Goal: Task Accomplishment & Management: Manage account settings

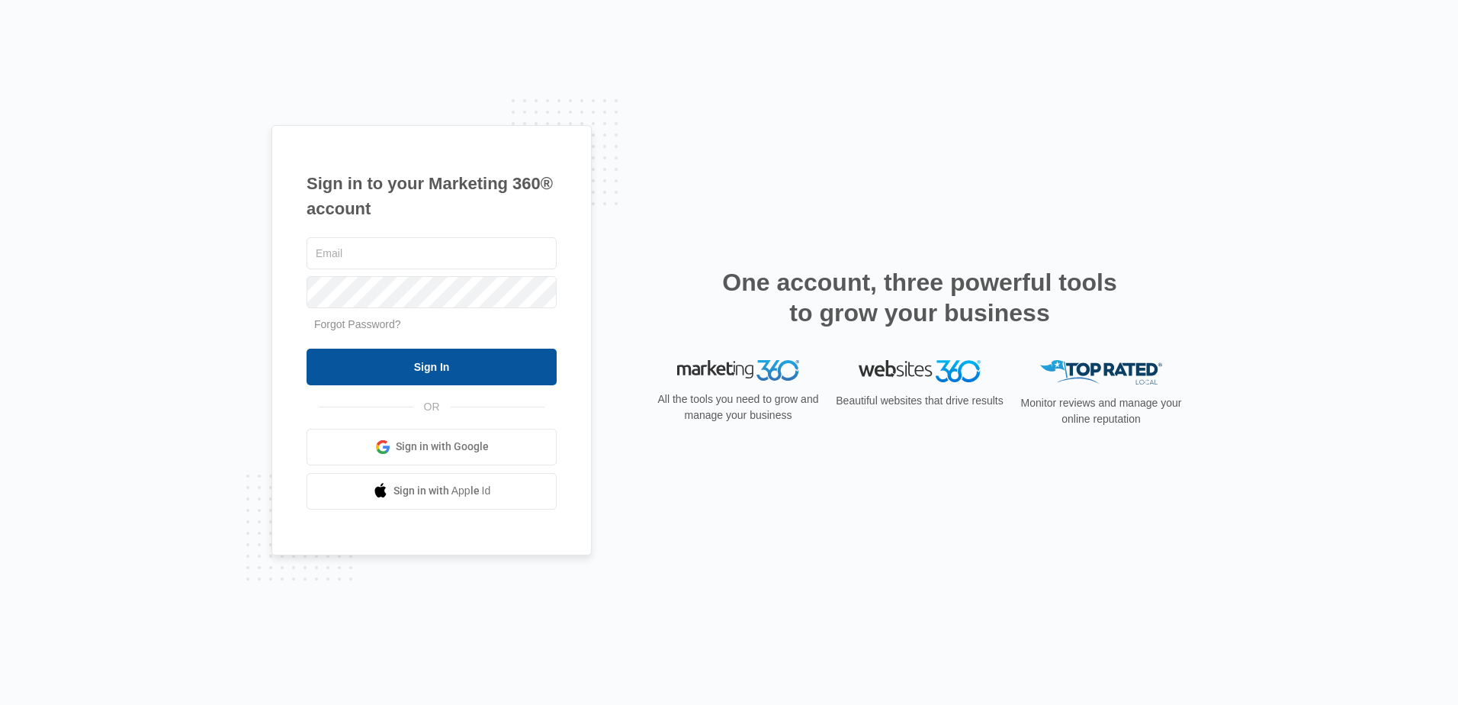
type input "areynolds@atlantiscomfort.com"
click at [508, 365] on input "Sign In" at bounding box center [432, 366] width 250 height 37
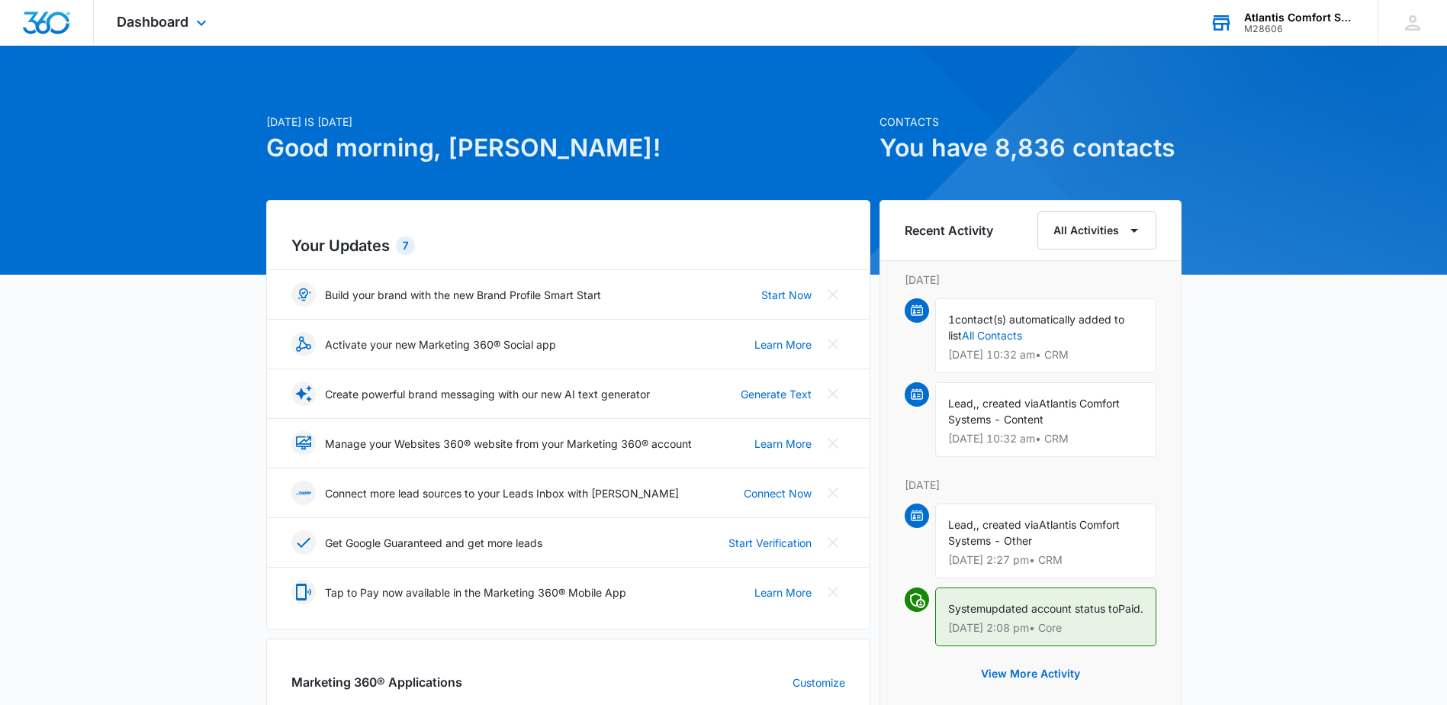
click at [1302, 8] on div "Atlantis Comfort Systems M28606 Your Accounts View All" at bounding box center [1282, 22] width 191 height 45
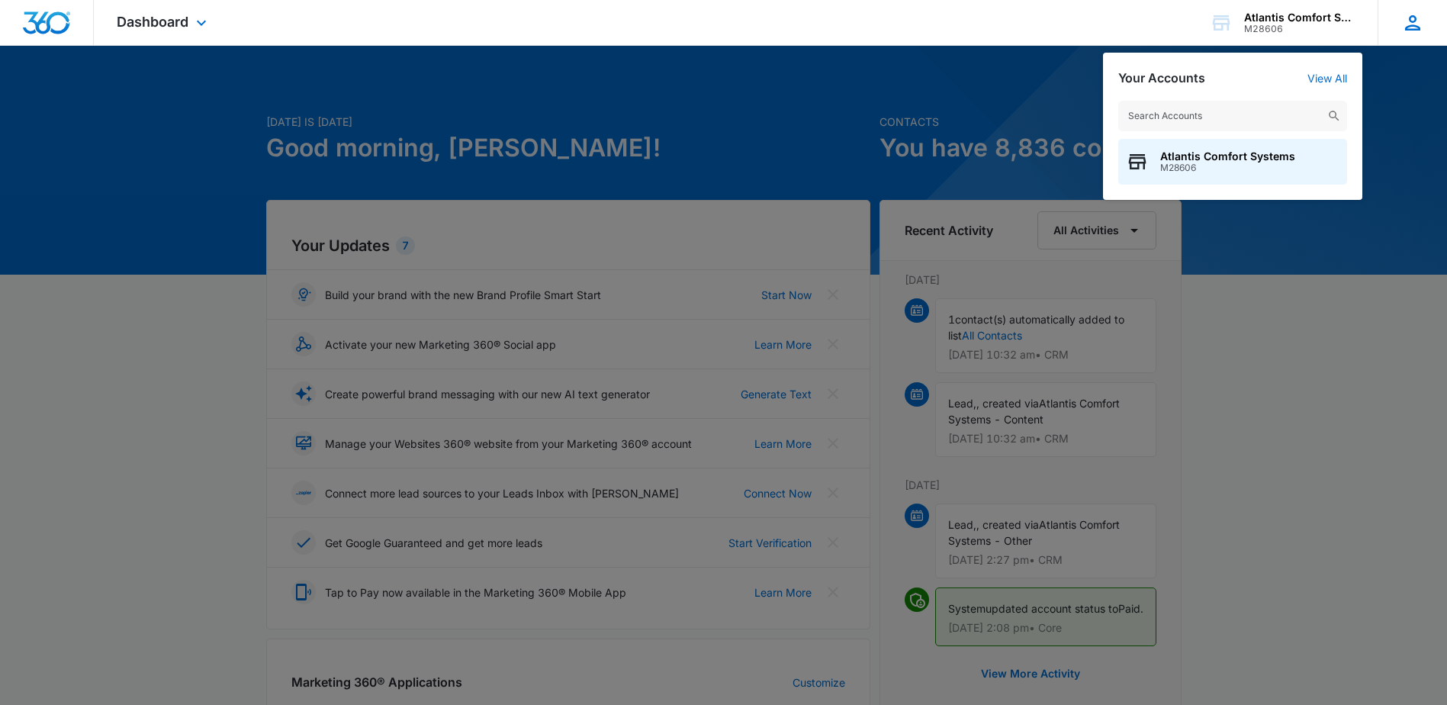
click at [1402, 19] on icon at bounding box center [1412, 22] width 23 height 23
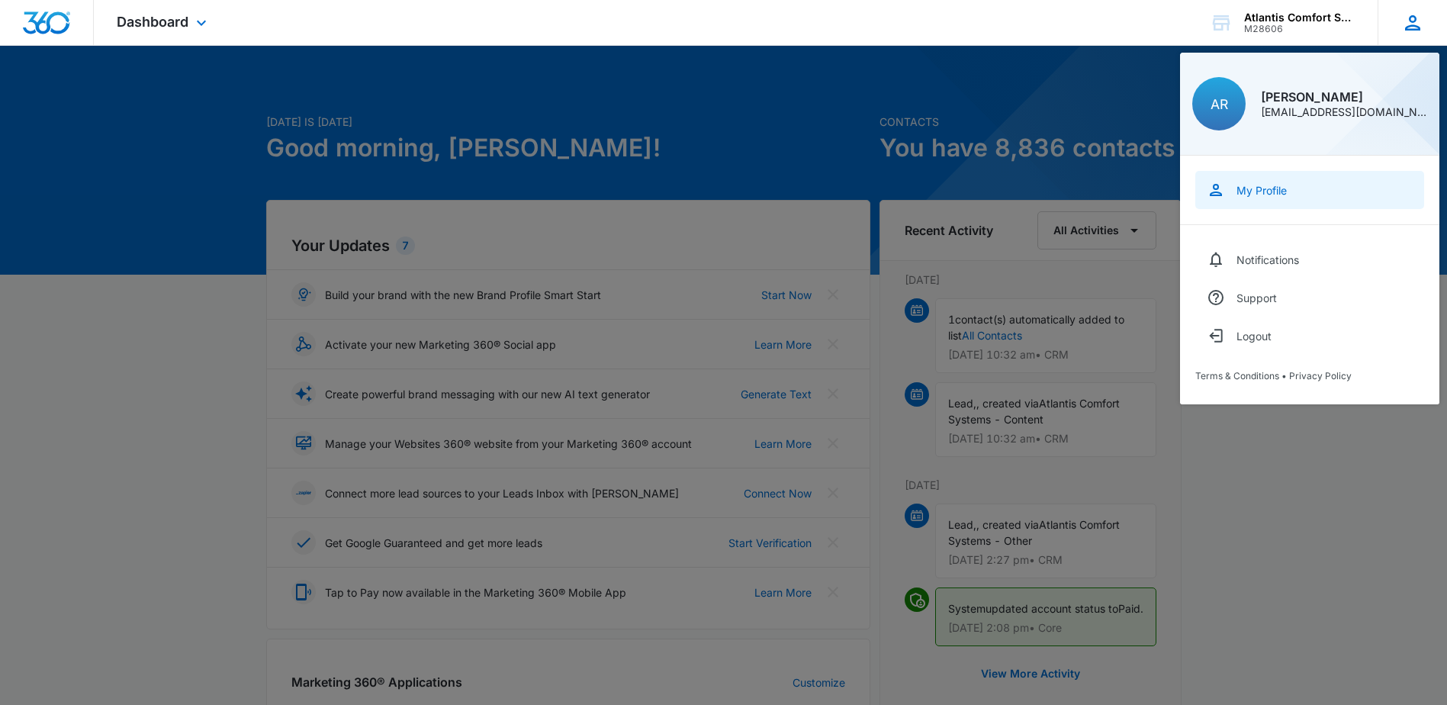
click at [1273, 194] on div "My Profile" at bounding box center [1261, 190] width 50 height 13
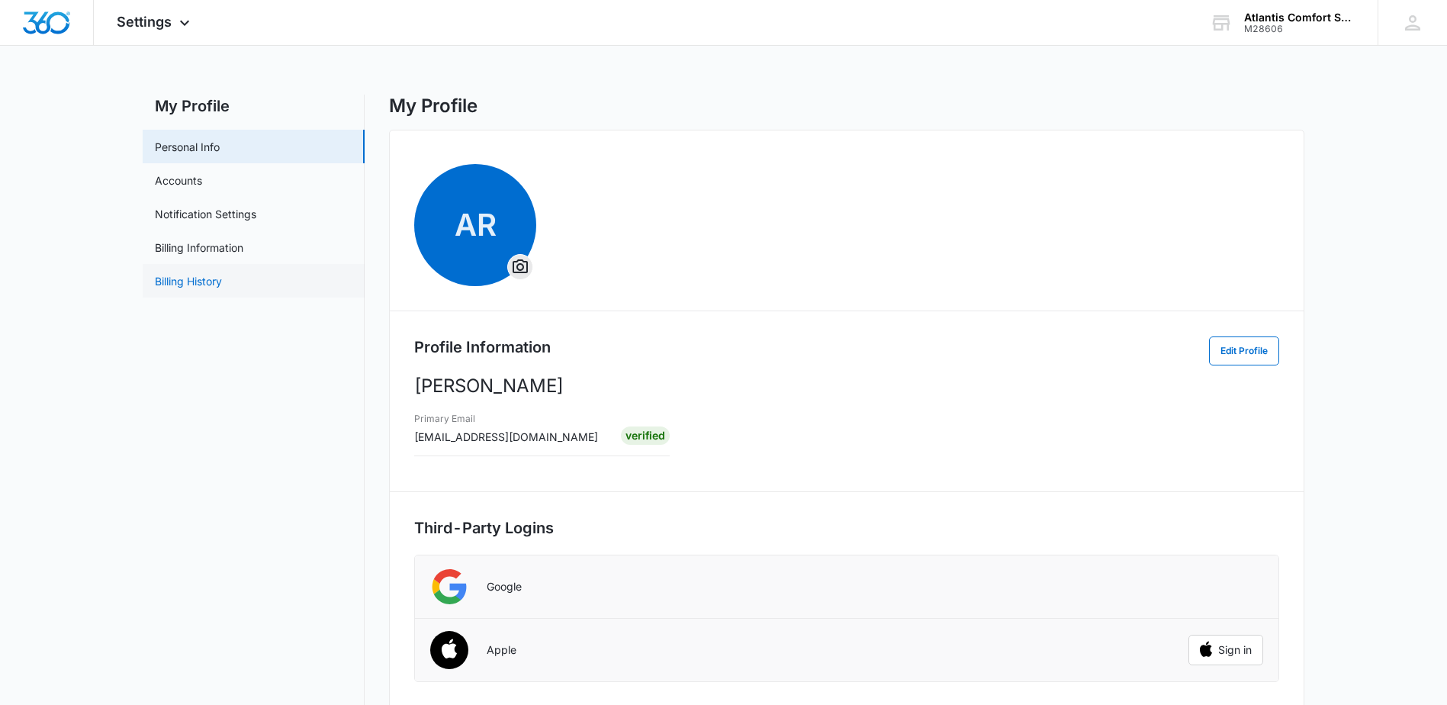
click at [206, 282] on link "Billing History" at bounding box center [188, 281] width 67 height 16
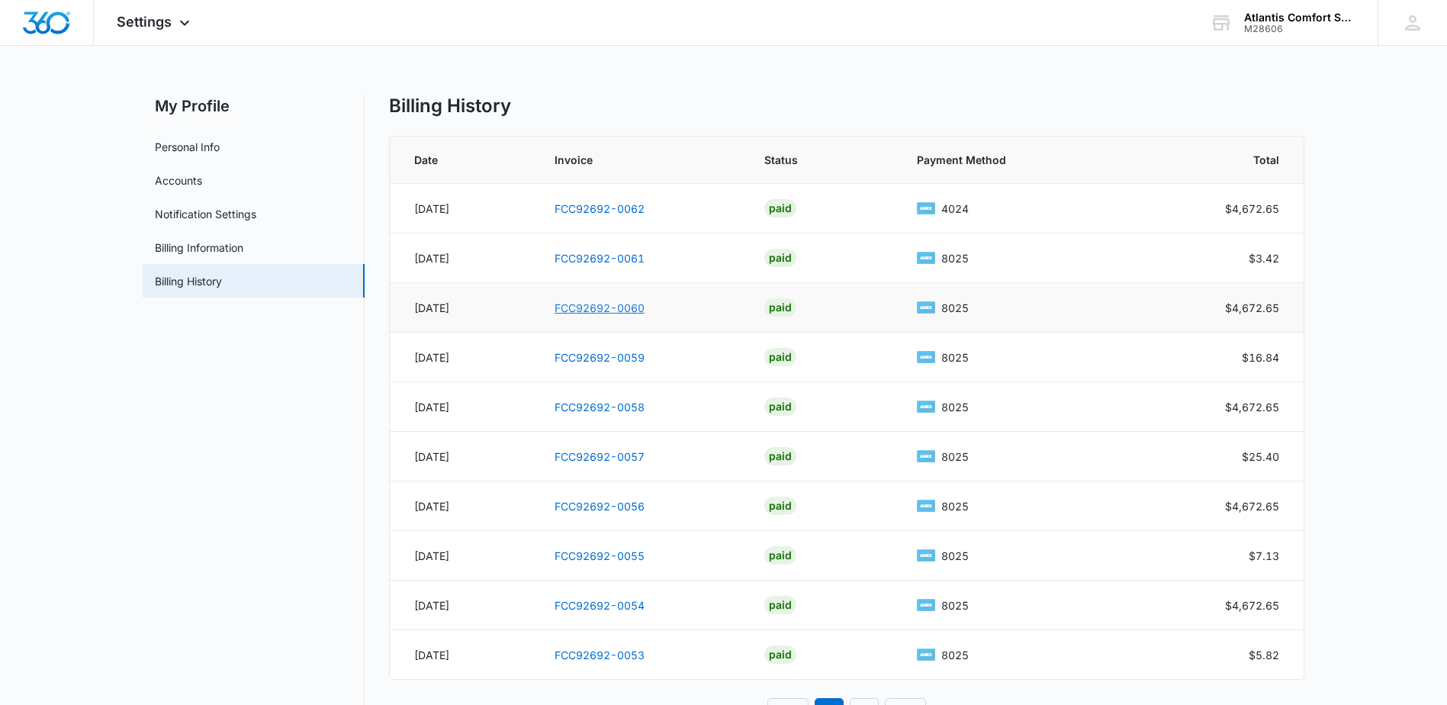
click at [554, 302] on link "FCC92692-0060" at bounding box center [599, 307] width 90 height 13
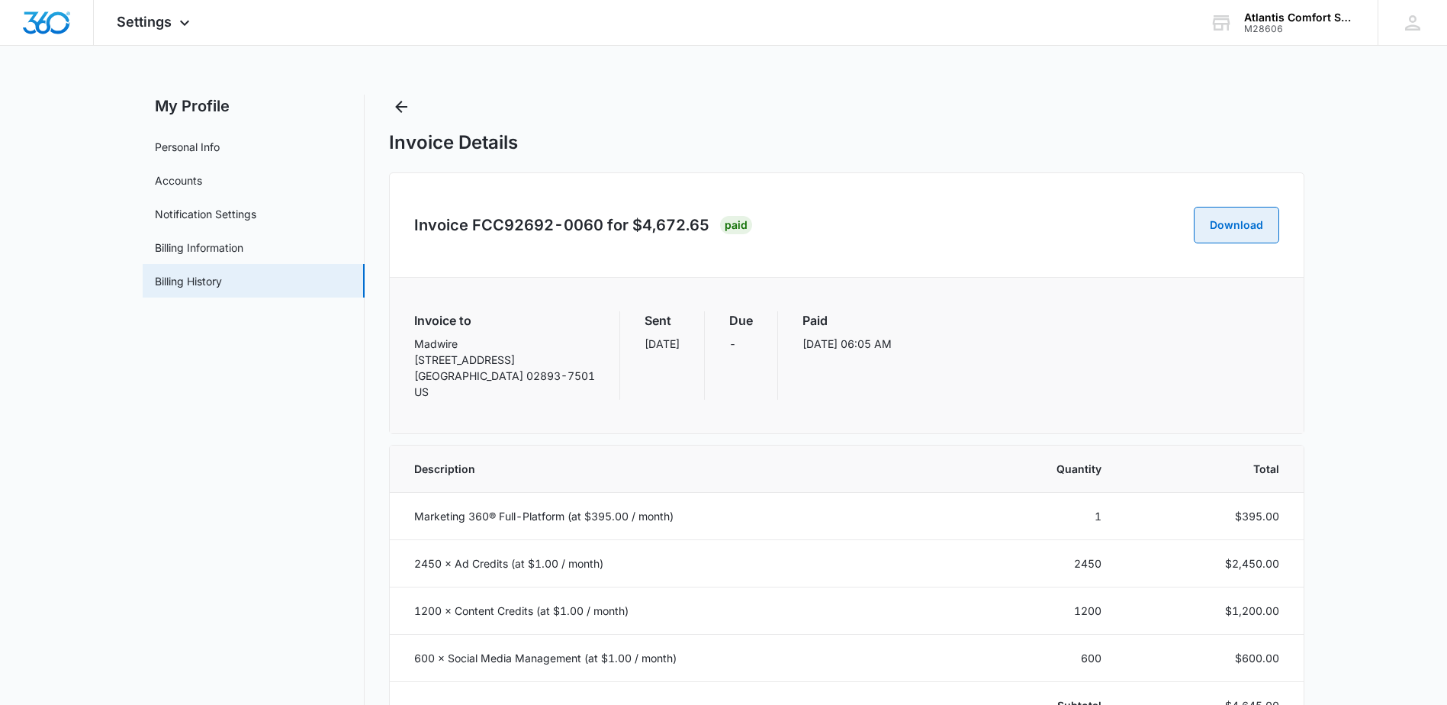
click at [1233, 223] on button "Download" at bounding box center [1235, 225] width 85 height 37
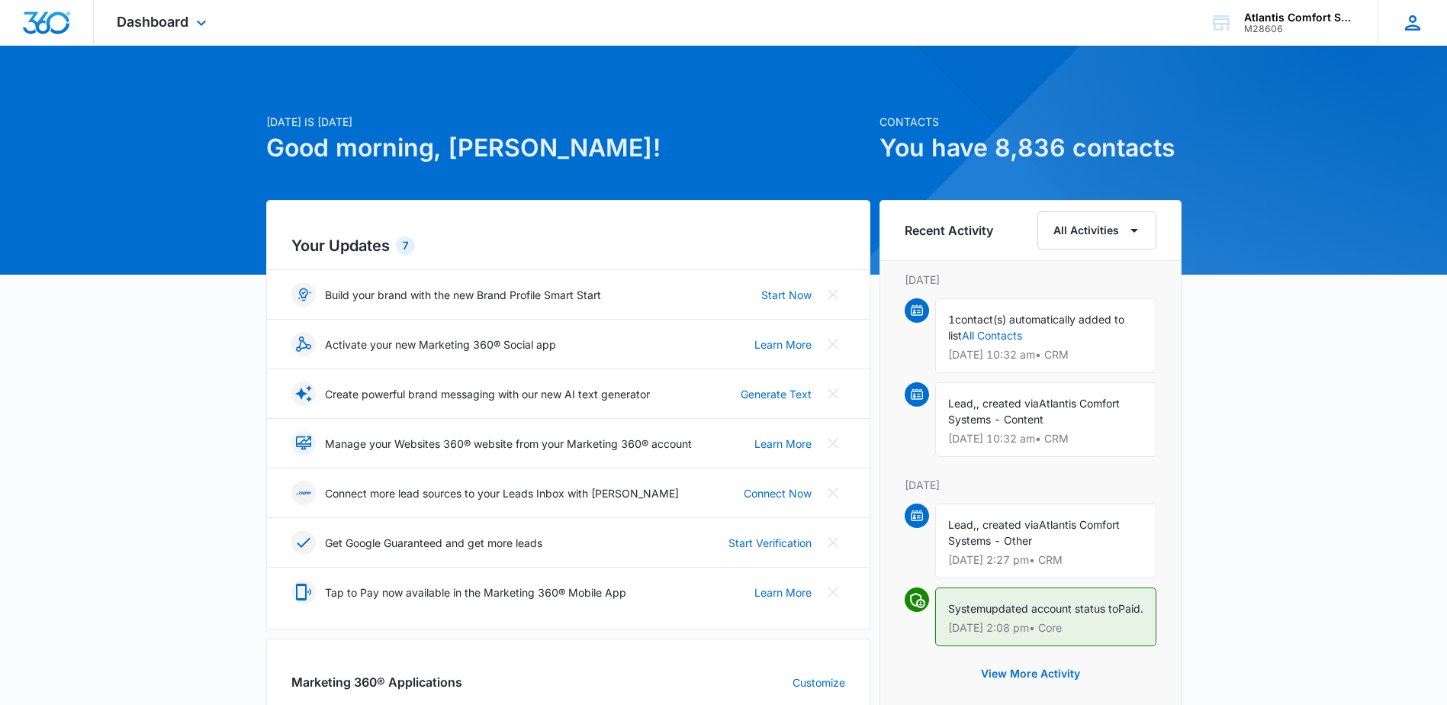
click at [1417, 18] on icon at bounding box center [1412, 22] width 23 height 23
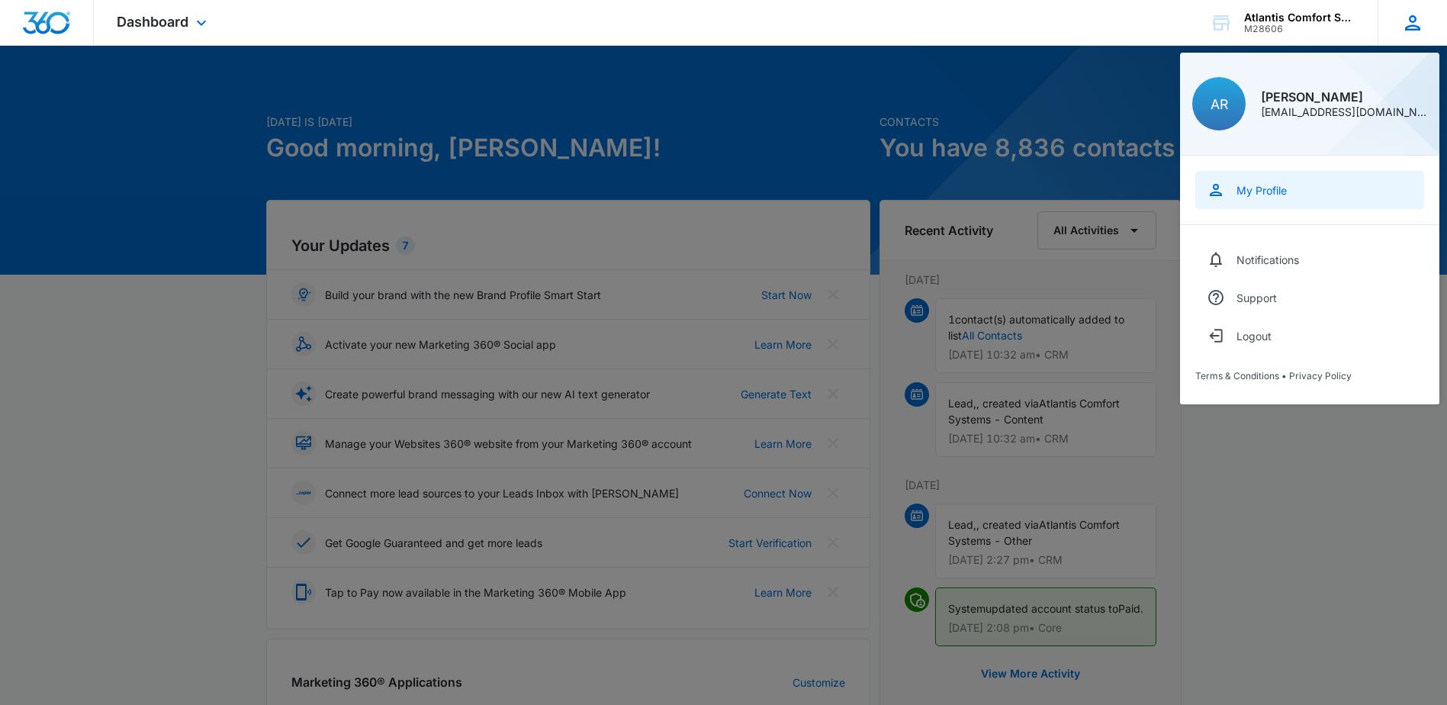
click at [1273, 188] on div "My Profile" at bounding box center [1261, 190] width 50 height 13
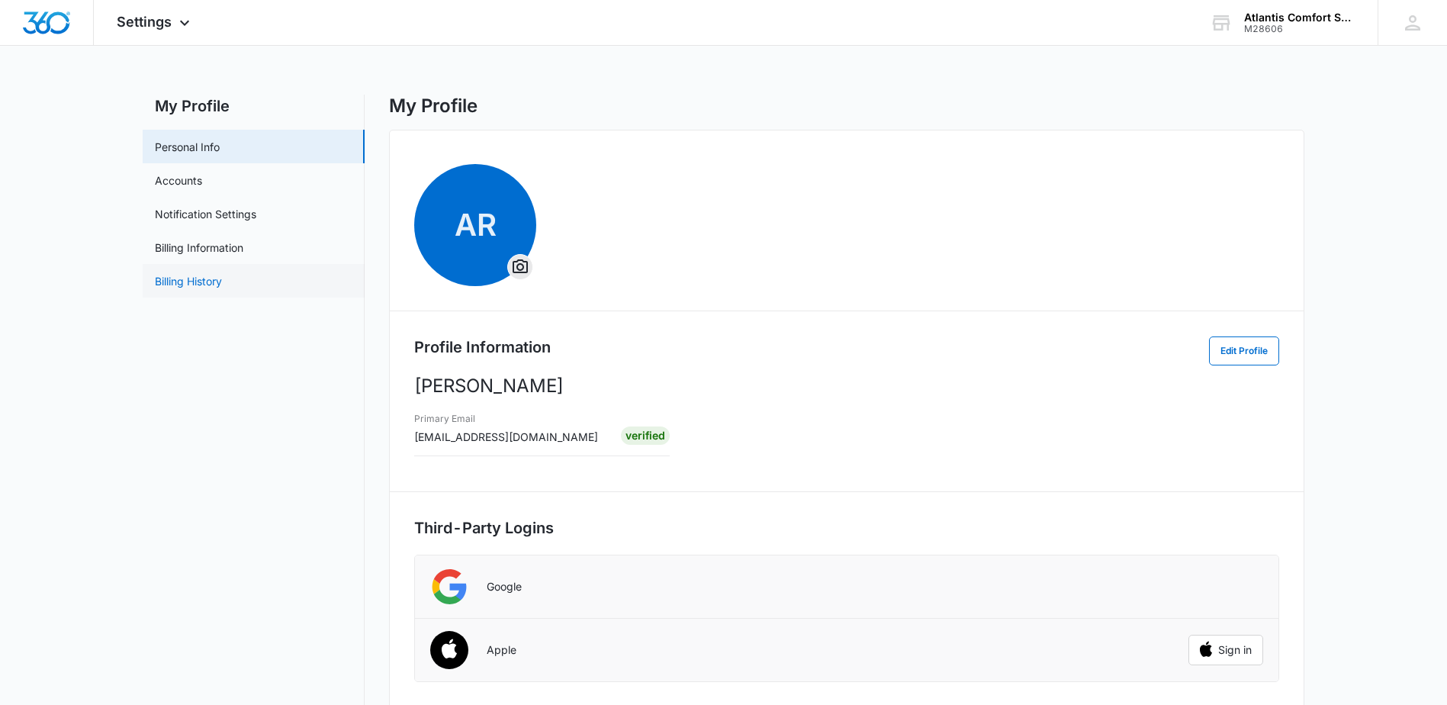
click at [198, 283] on link "Billing History" at bounding box center [188, 281] width 67 height 16
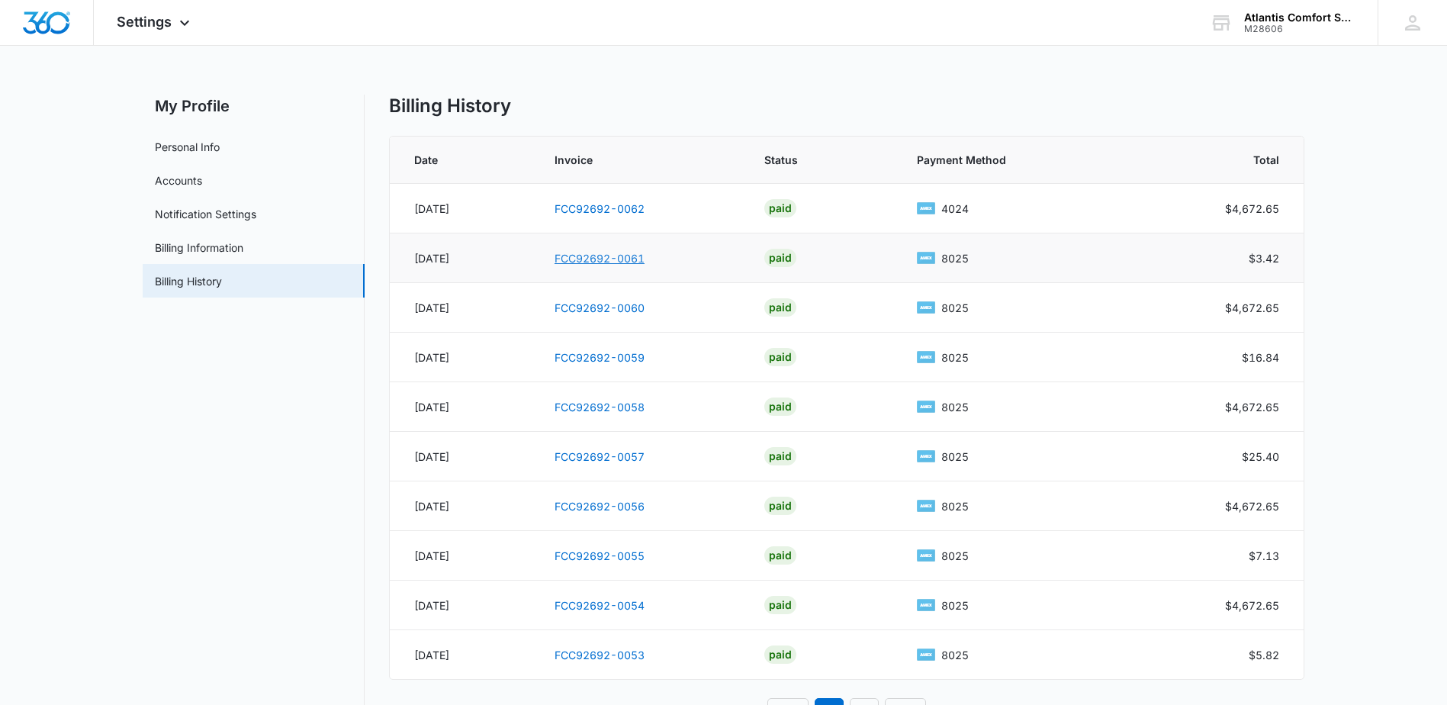
click at [596, 258] on link "FCC92692-0061" at bounding box center [599, 258] width 90 height 13
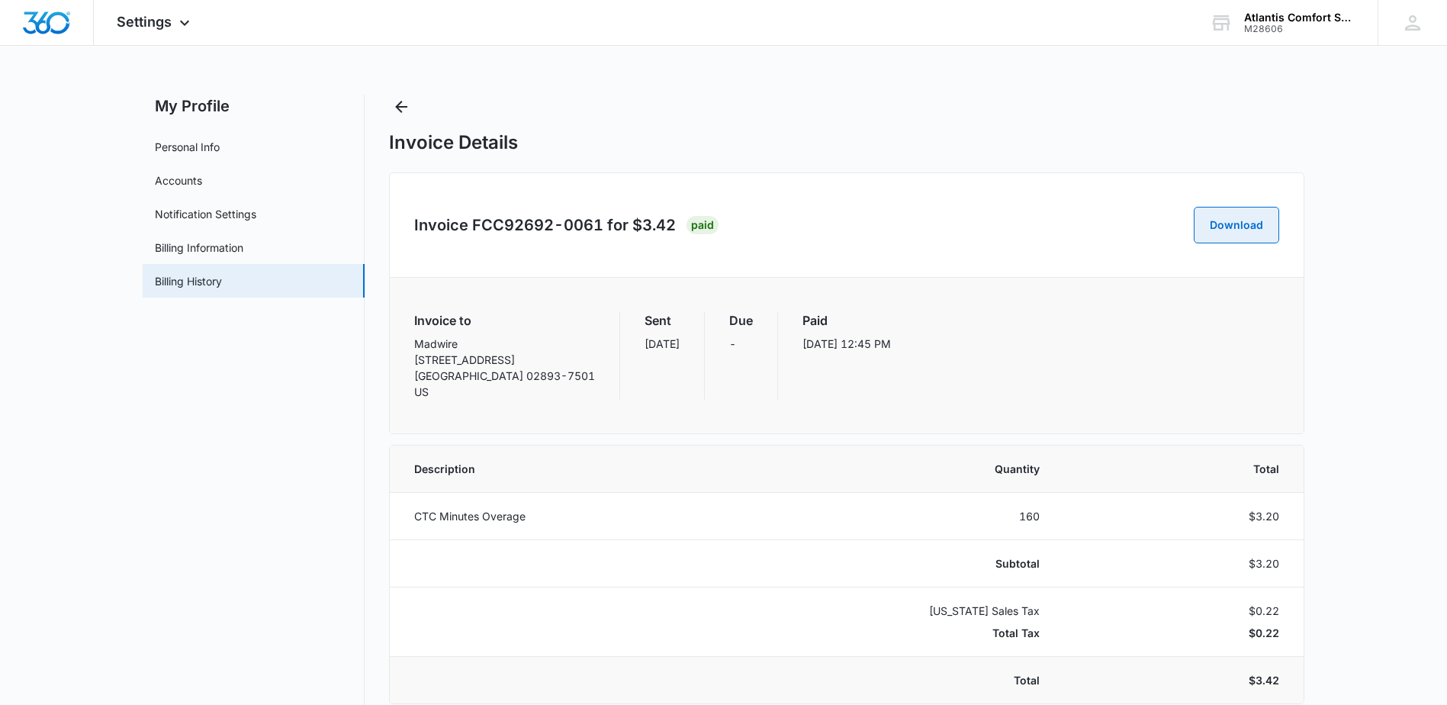
click at [1257, 232] on button "Download" at bounding box center [1235, 225] width 85 height 37
